Goal: Information Seeking & Learning: Learn about a topic

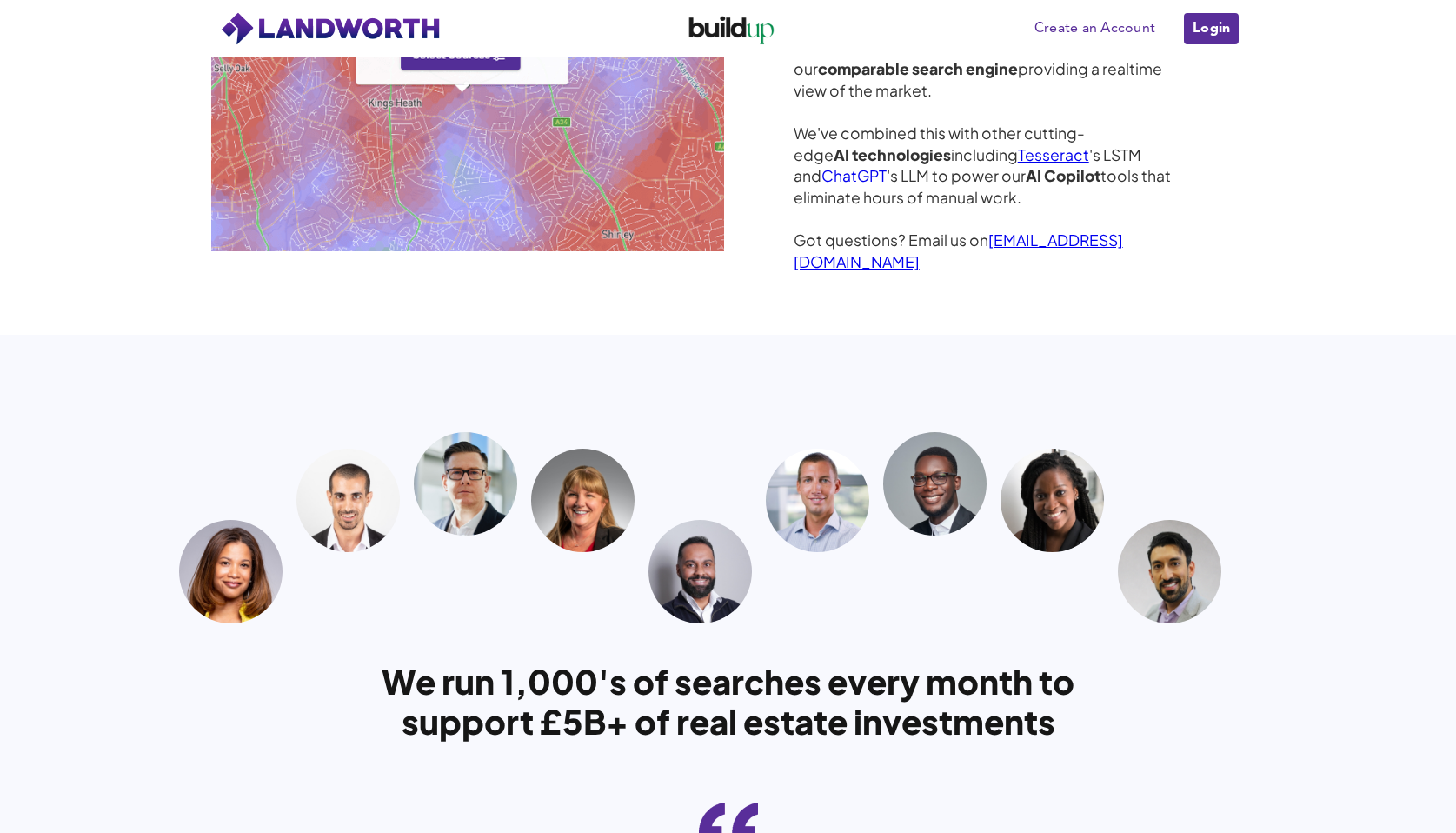
scroll to position [4677, 0]
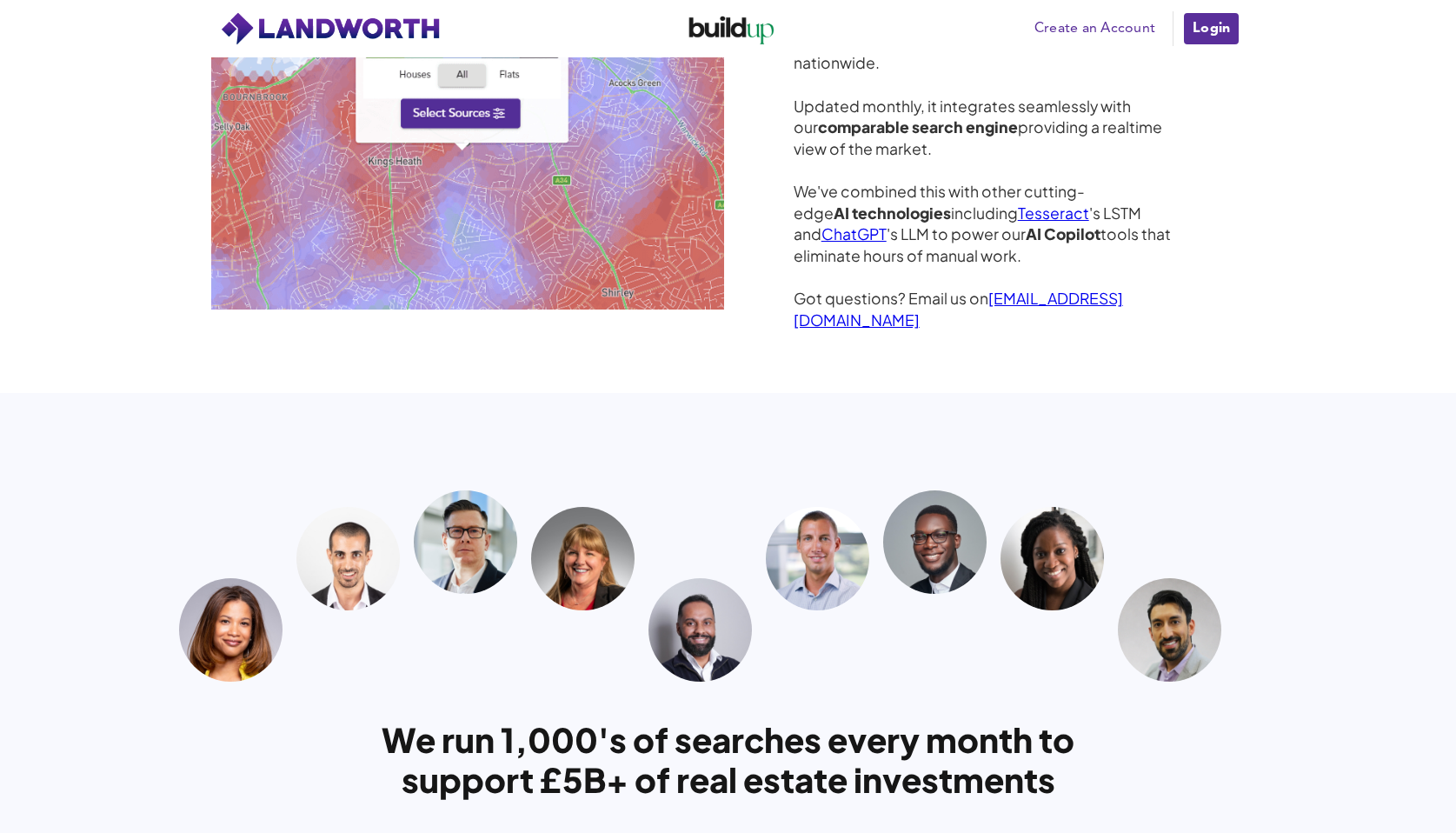
click at [325, 18] on img at bounding box center [331, 29] width 222 height 35
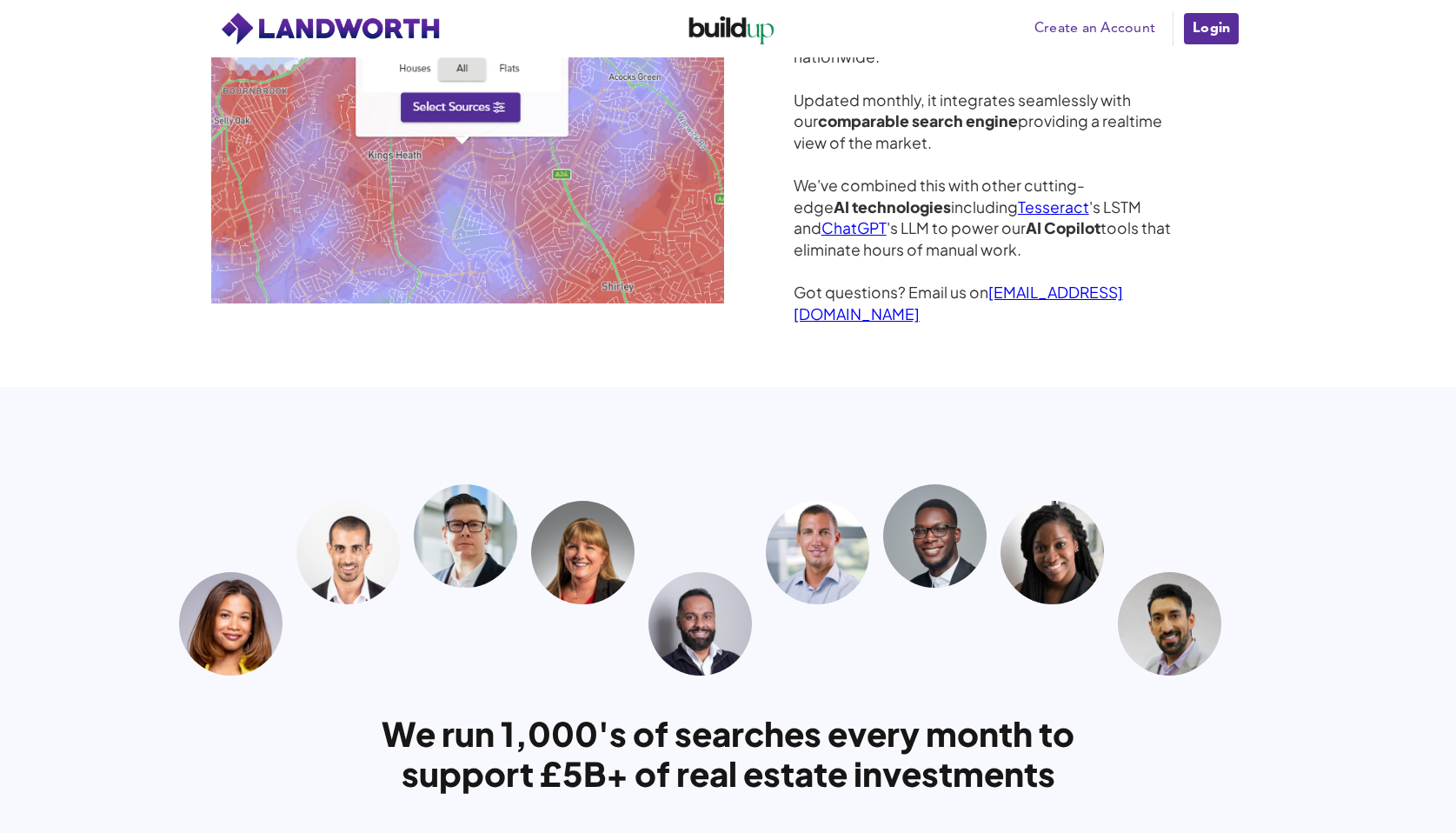
click at [256, 25] on img at bounding box center [331, 29] width 222 height 35
click at [223, 26] on img at bounding box center [331, 29] width 222 height 35
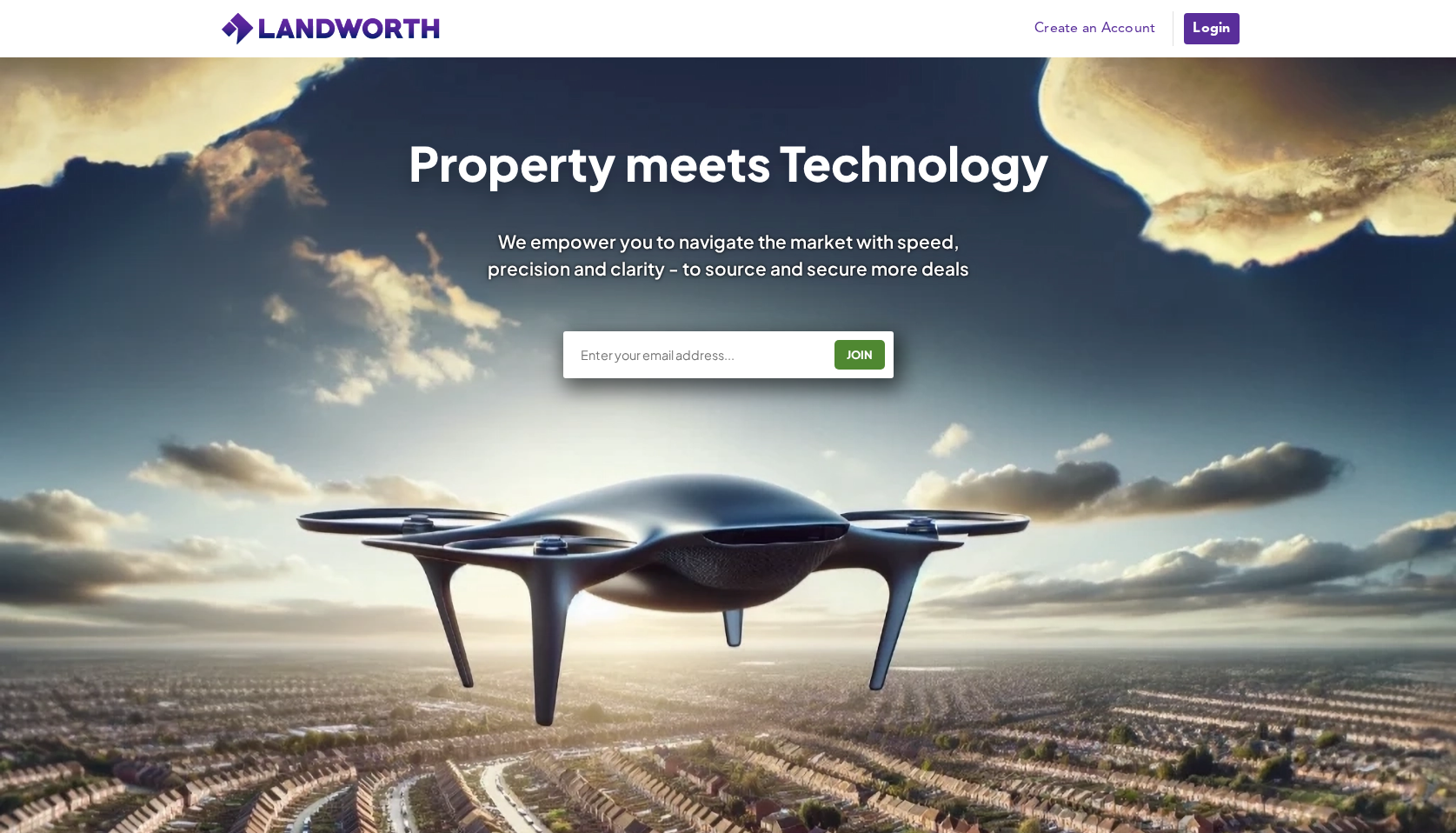
click at [352, 32] on img at bounding box center [331, 29] width 222 height 35
click at [1132, 32] on link "Create an Account" at bounding box center [1095, 29] width 138 height 26
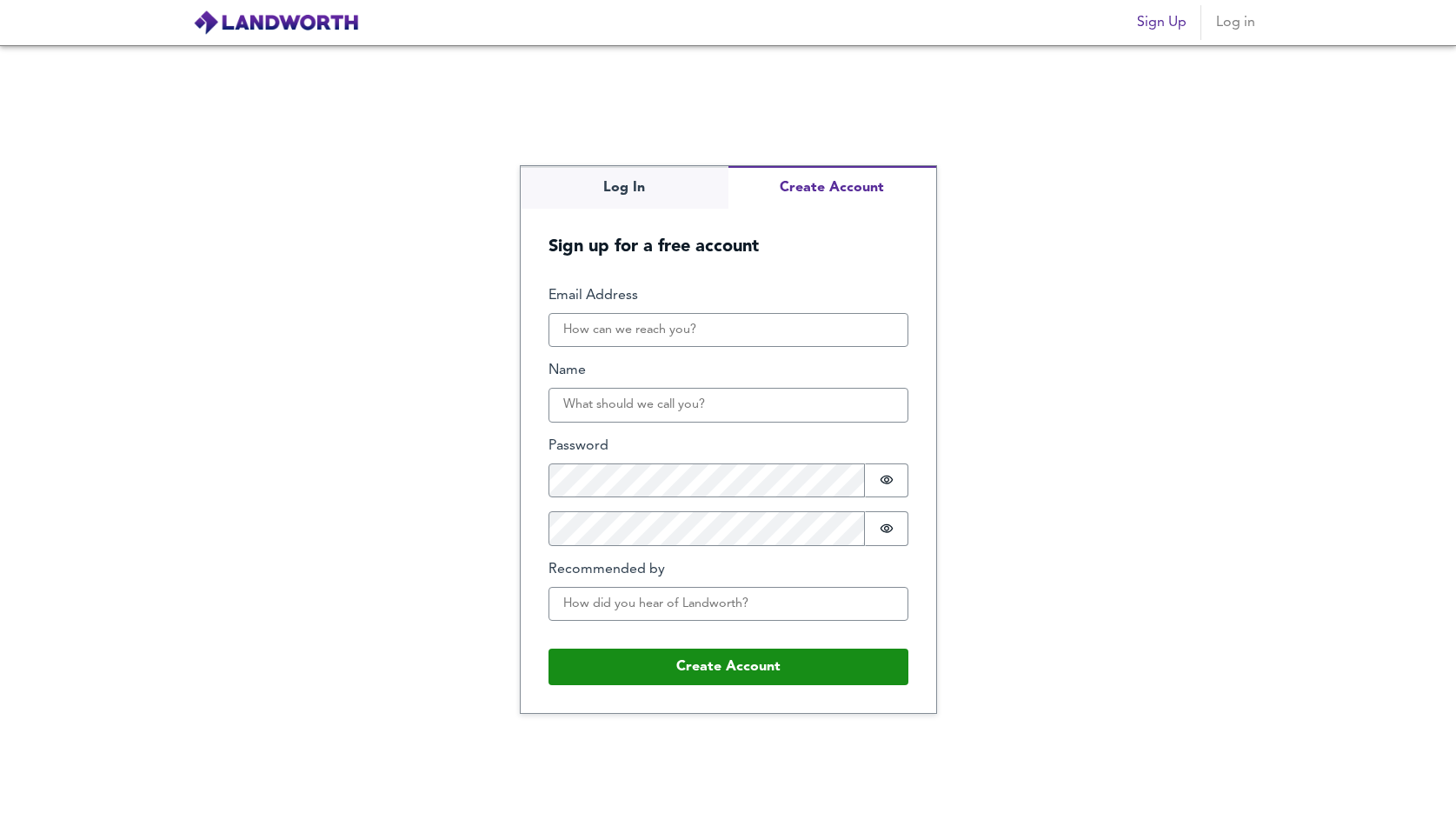
click at [323, 28] on img at bounding box center [276, 22] width 166 height 26
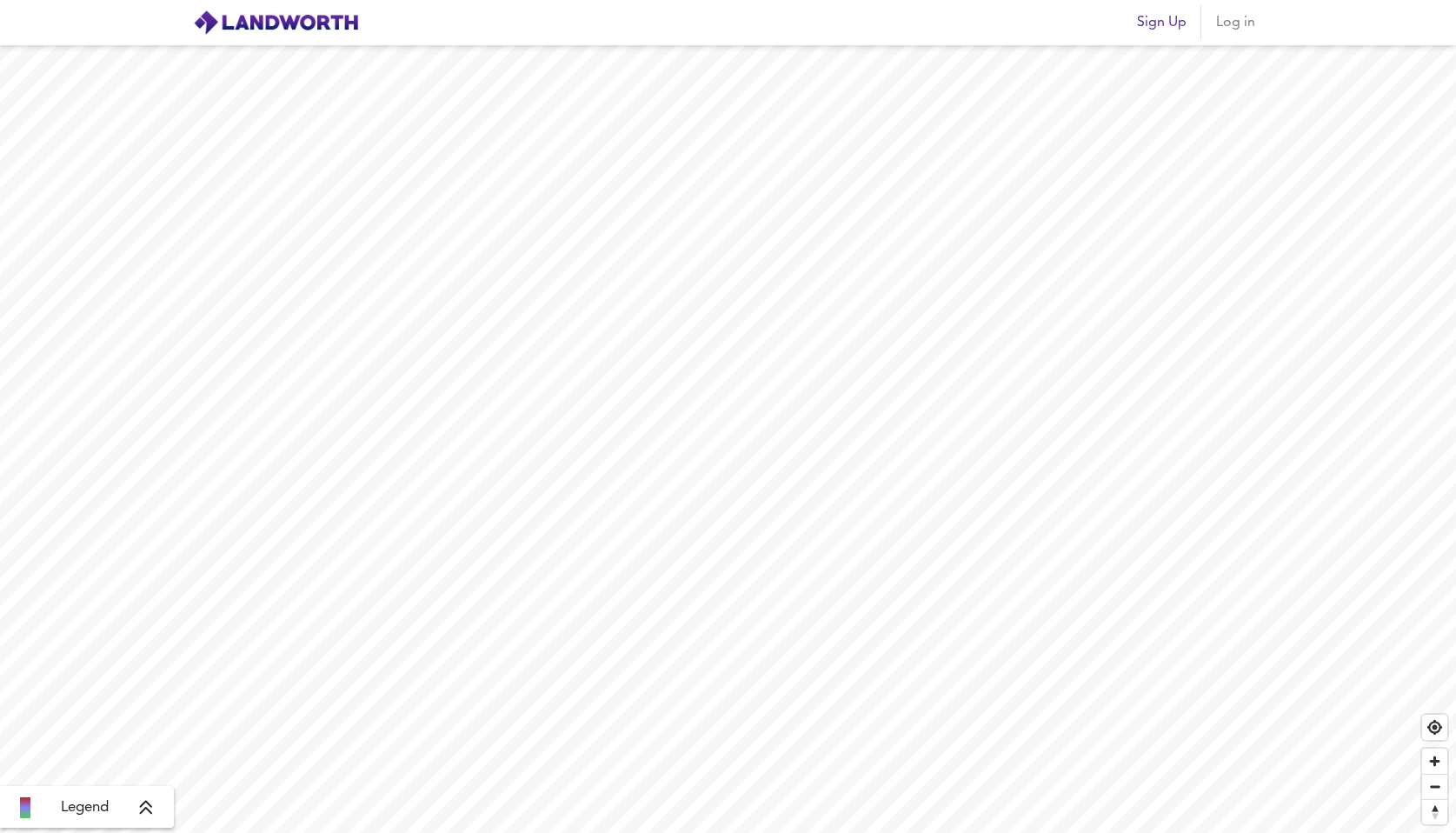
click at [136, 803] on div "Legend" at bounding box center [87, 807] width 163 height 21
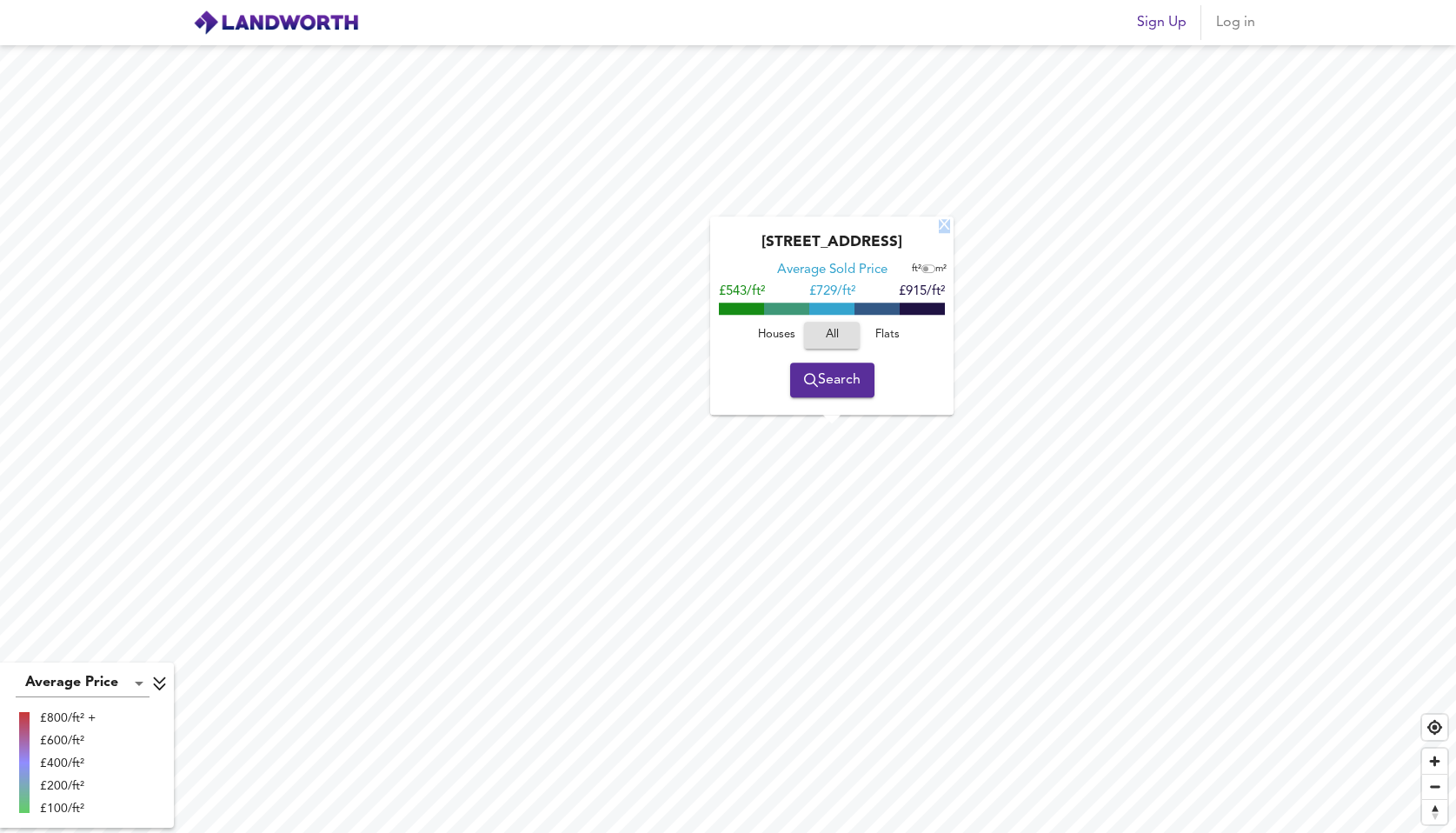
click at [943, 230] on div "X" at bounding box center [945, 227] width 15 height 17
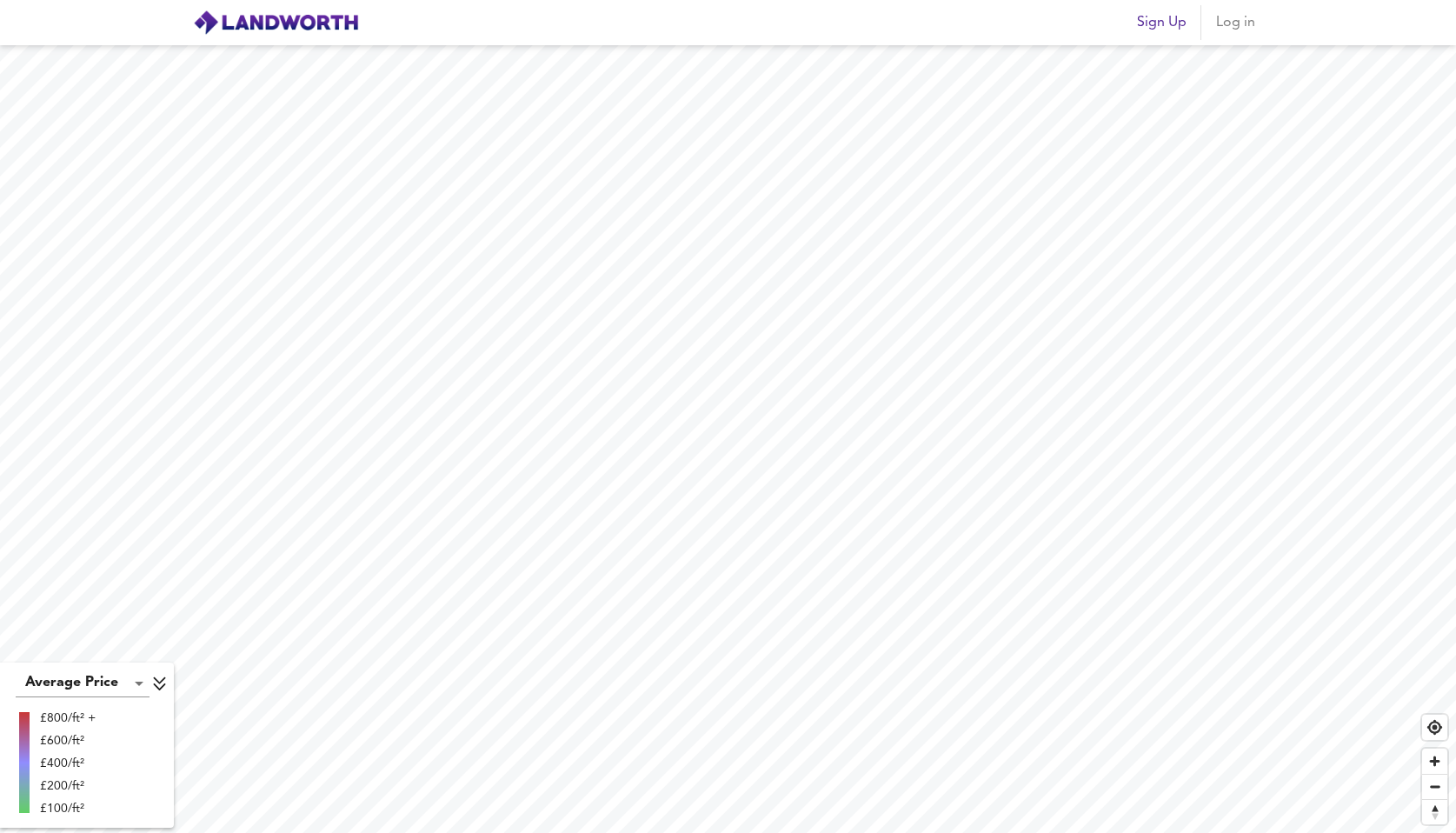
click at [791, 832] on html "Sign Up Log in Average Price landworth £800/ft² + £600/ft² £400/ft² £200/ft² £1…" at bounding box center [728, 416] width 1456 height 833
